Goal: Task Accomplishment & Management: Complete application form

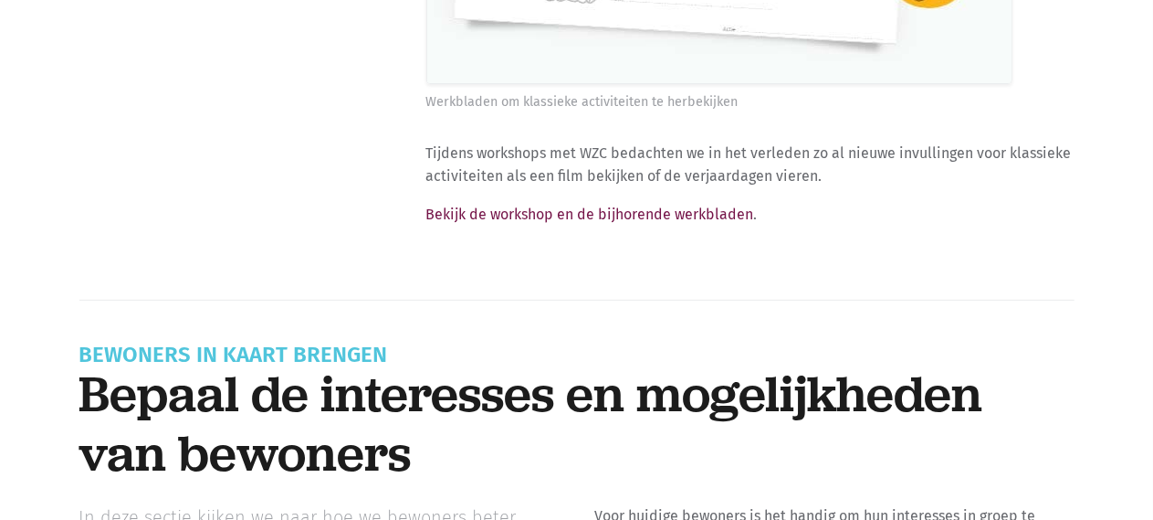
scroll to position [11141, 0]
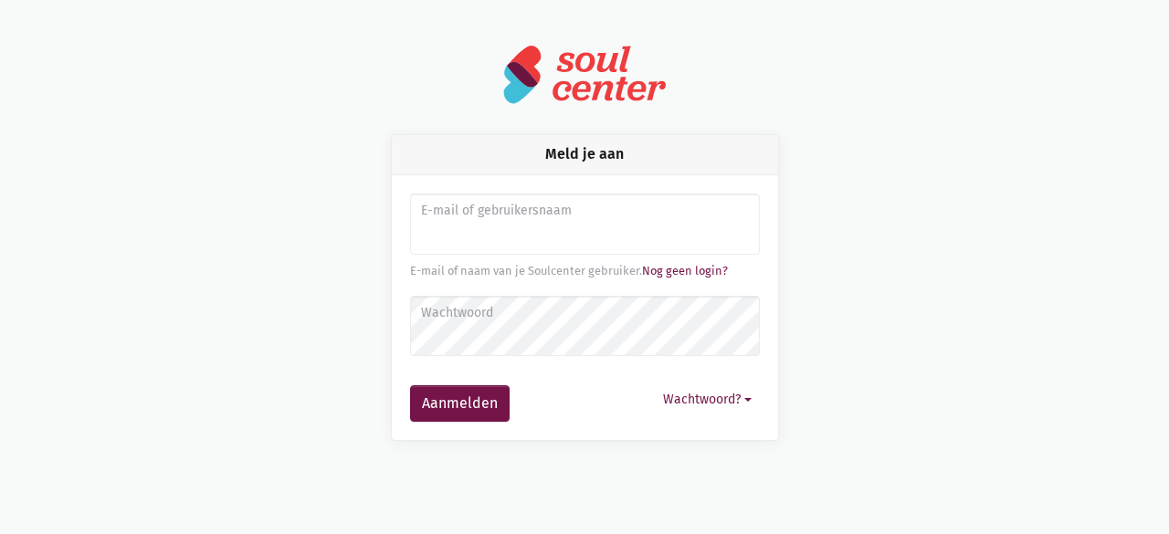
click at [559, 231] on input "Aanmelden" at bounding box center [585, 225] width 350 height 62
click at [703, 268] on link "Nog geen login?" at bounding box center [685, 271] width 86 height 14
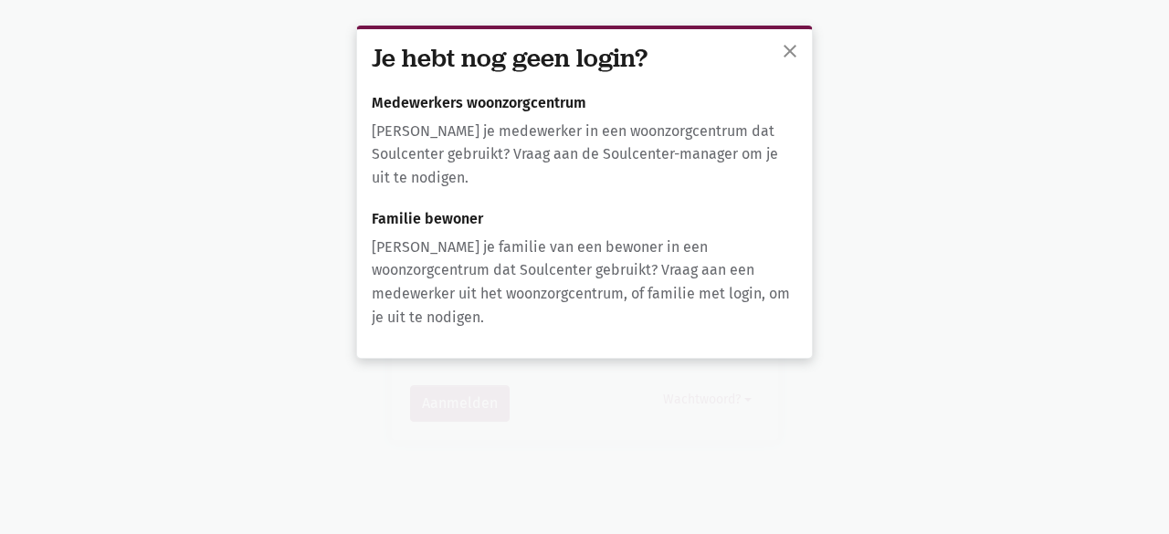
click at [511, 362] on div "close Je hebt nog geen login? Medewerkers woonzorgcentrum Ben je medewerker in …" at bounding box center [584, 267] width 1169 height 534
